Goal: Check status: Check status

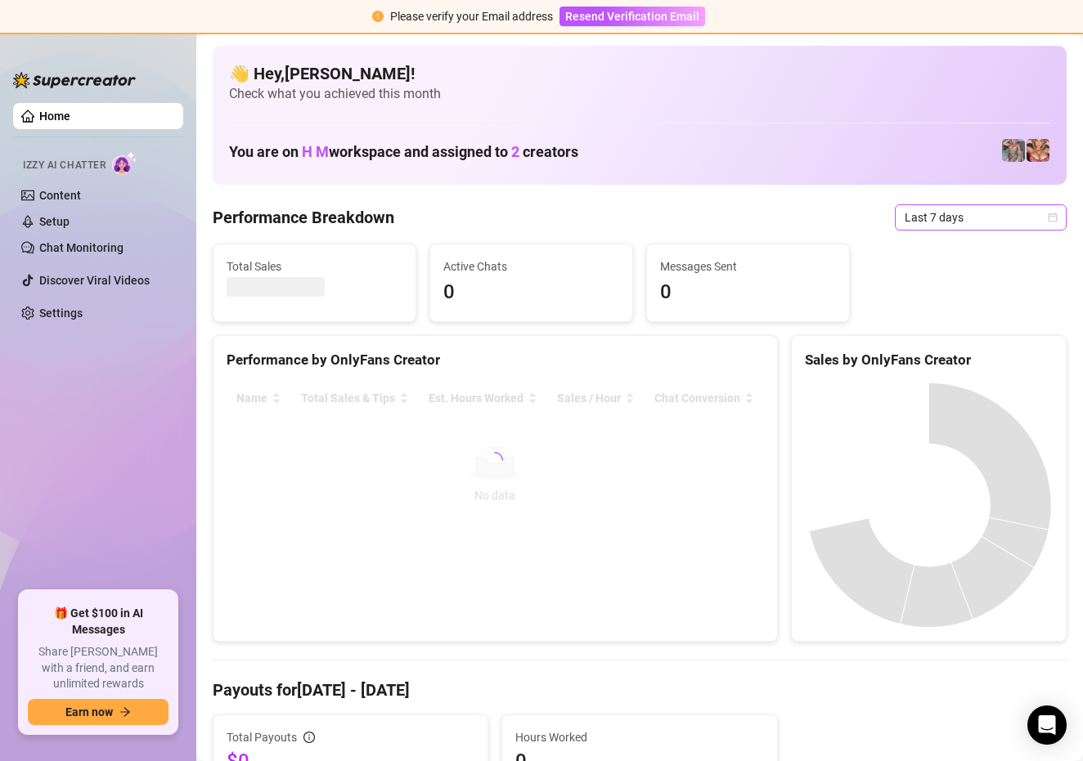
click at [1052, 218] on icon "calendar" at bounding box center [1052, 218] width 10 height 10
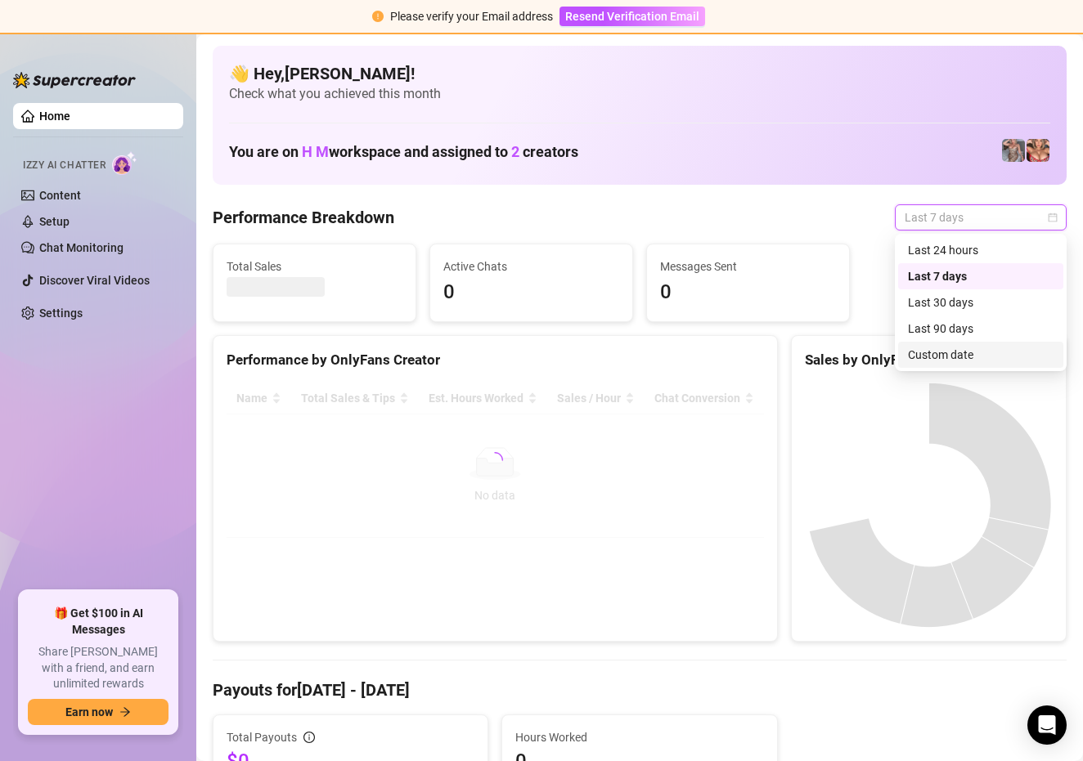
click at [954, 360] on div "Custom date" at bounding box center [981, 355] width 146 height 18
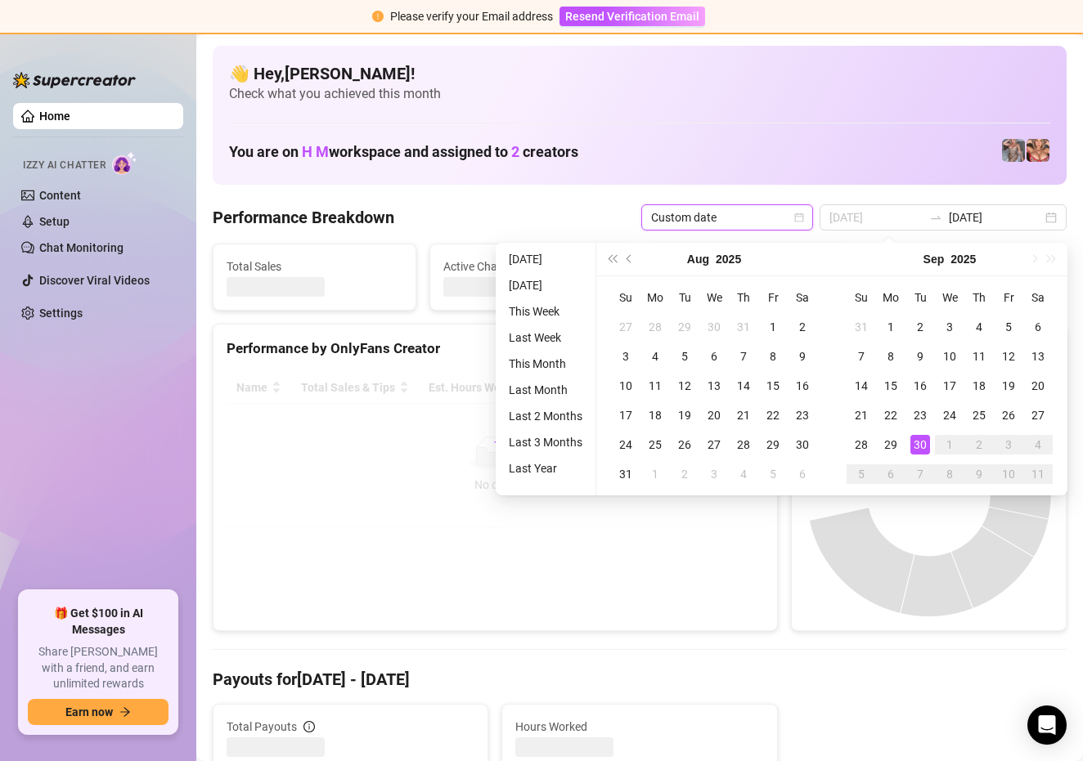
click at [917, 442] on div "30" at bounding box center [920, 445] width 20 height 20
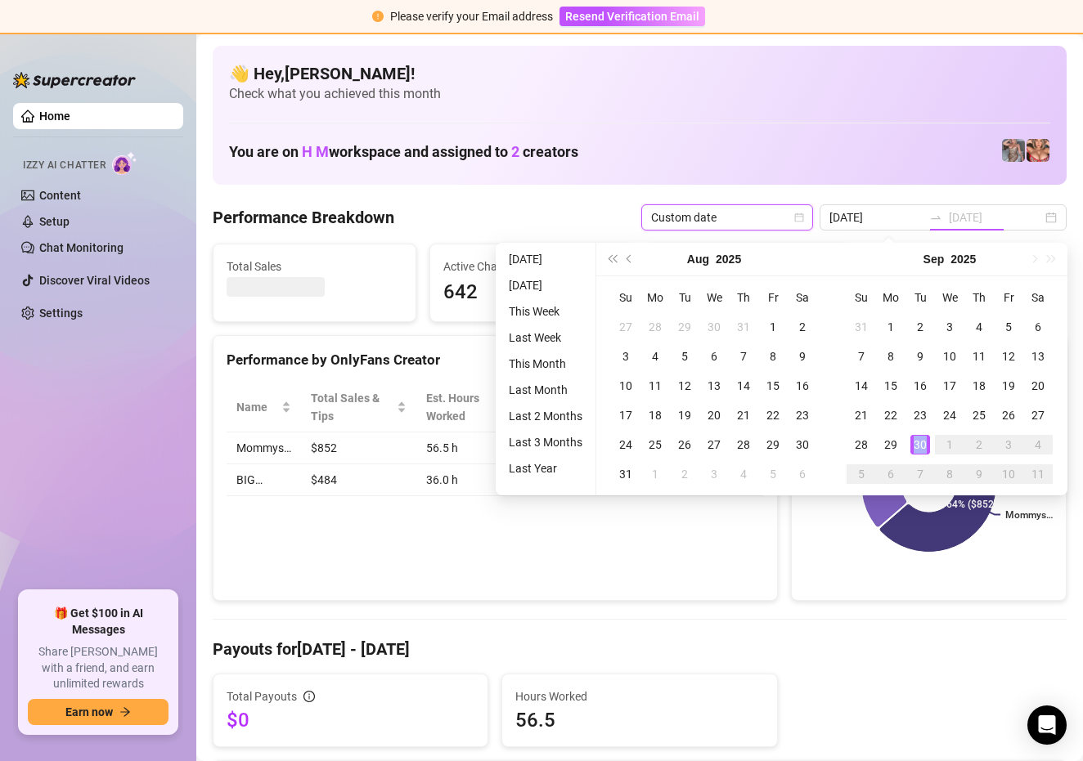
click at [917, 442] on div "30" at bounding box center [920, 445] width 20 height 20
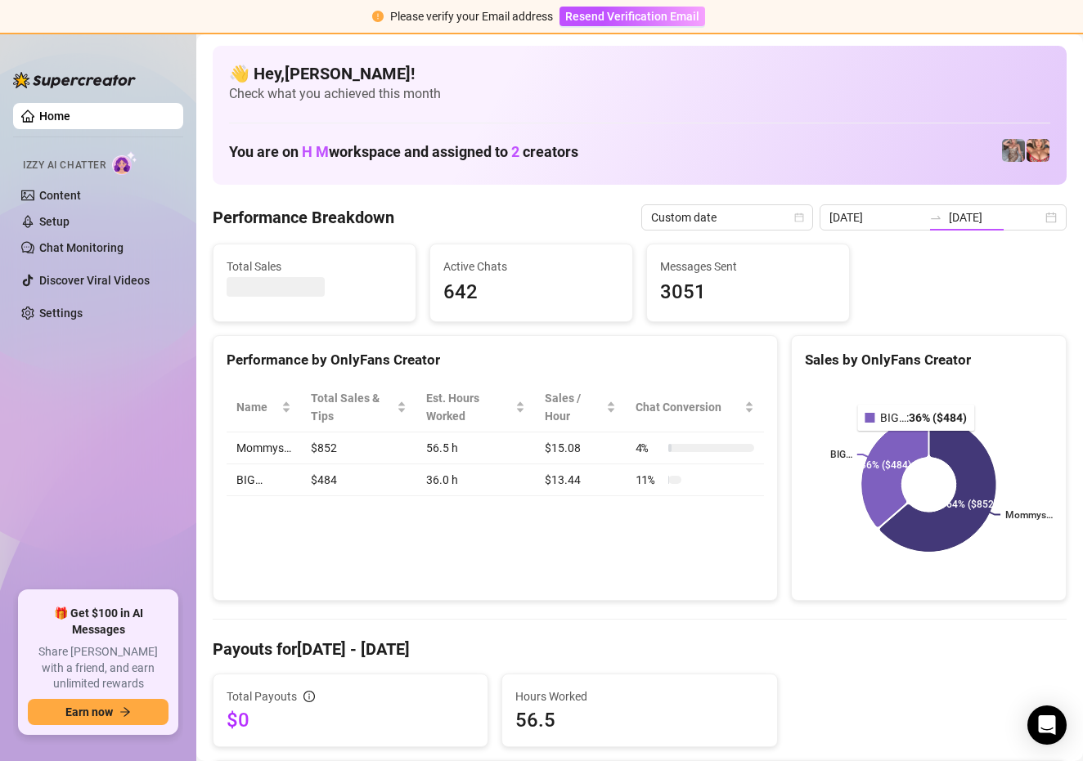
type input "[DATE]"
click at [990, 217] on input "[DATE]" at bounding box center [994, 218] width 93 height 18
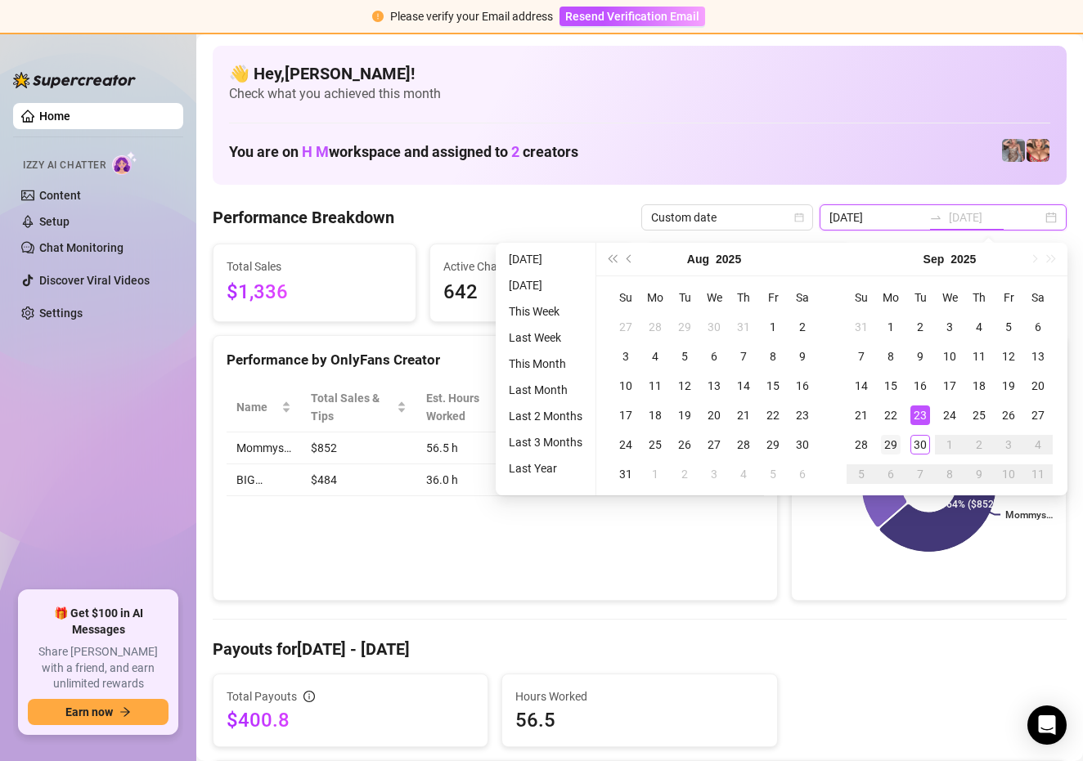
type input "[DATE]"
click at [895, 443] on div "29" at bounding box center [891, 445] width 20 height 20
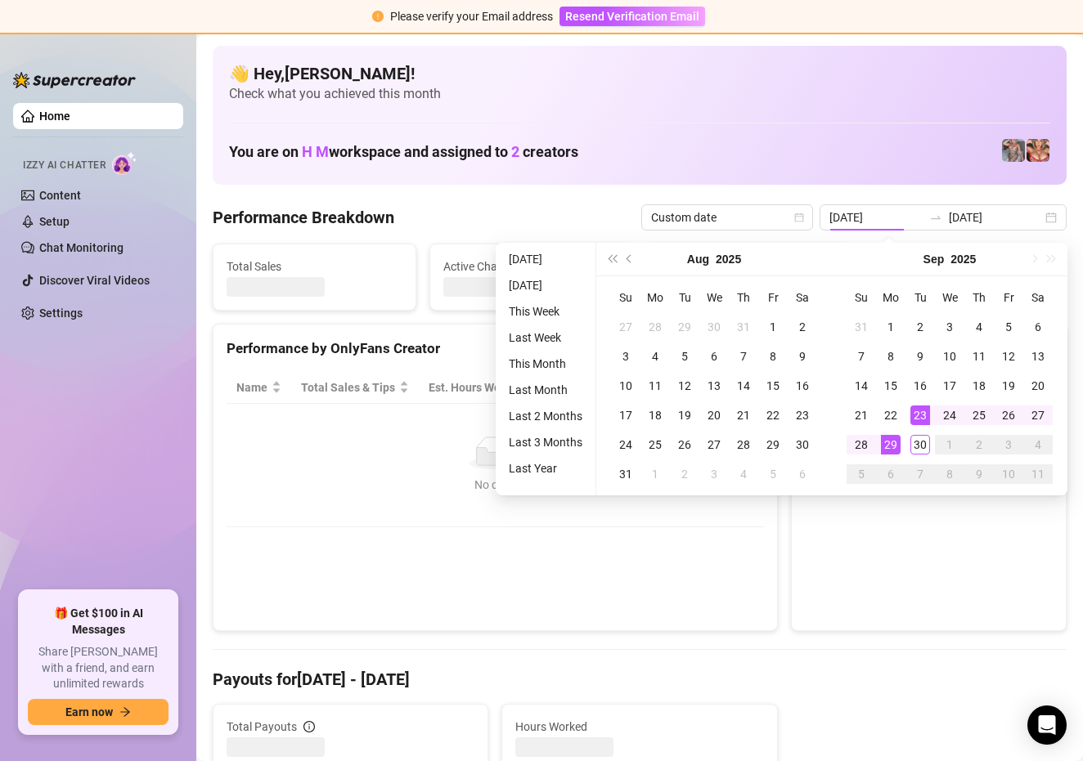
type input "[DATE]"
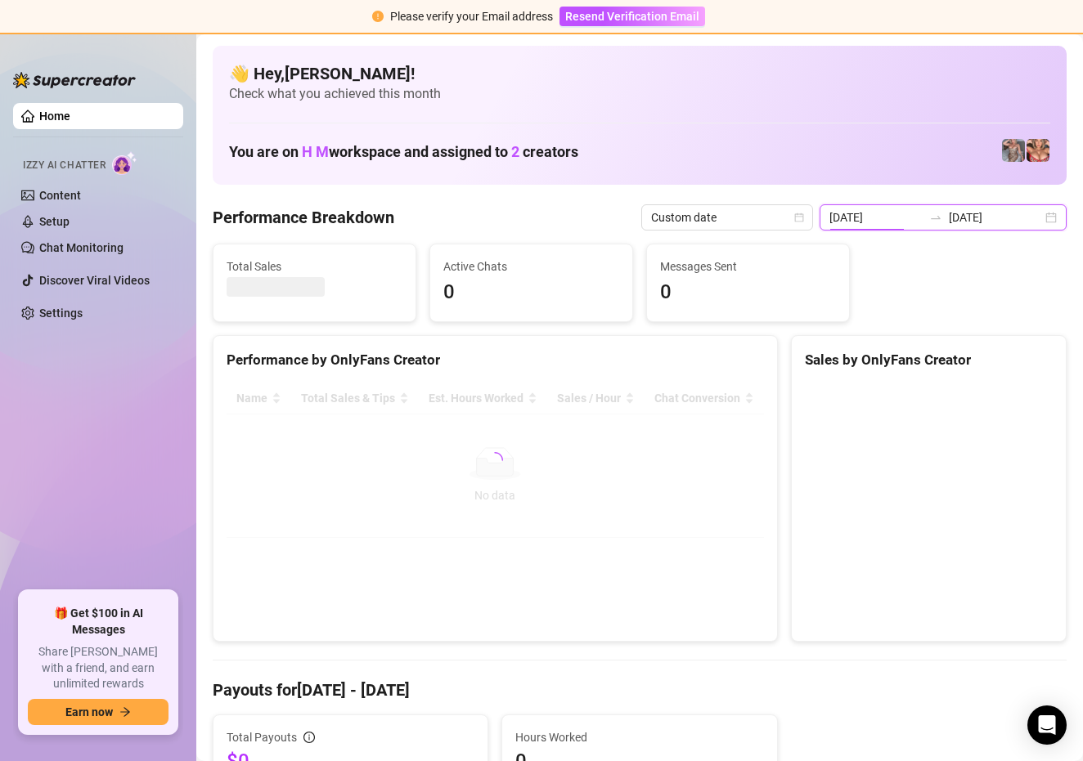
click at [911, 221] on input "[DATE]" at bounding box center [875, 218] width 93 height 18
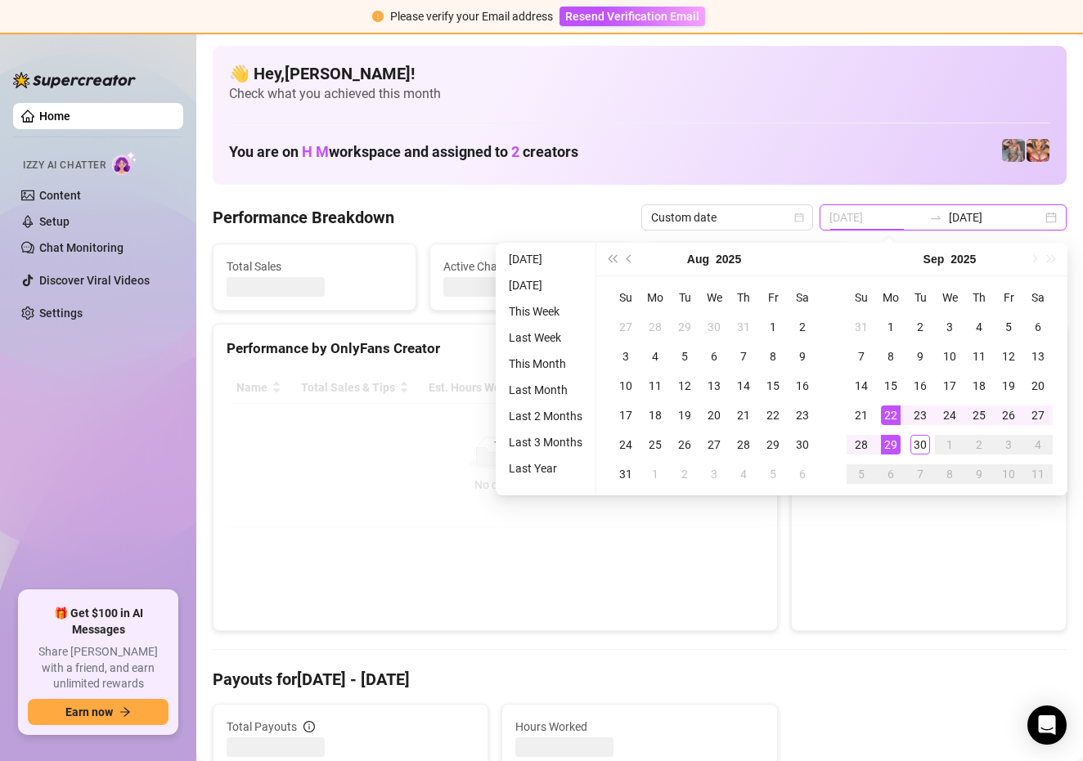
type input "[DATE]"
click at [892, 445] on div "29" at bounding box center [891, 445] width 20 height 20
